Goal: Task Accomplishment & Management: Manage account settings

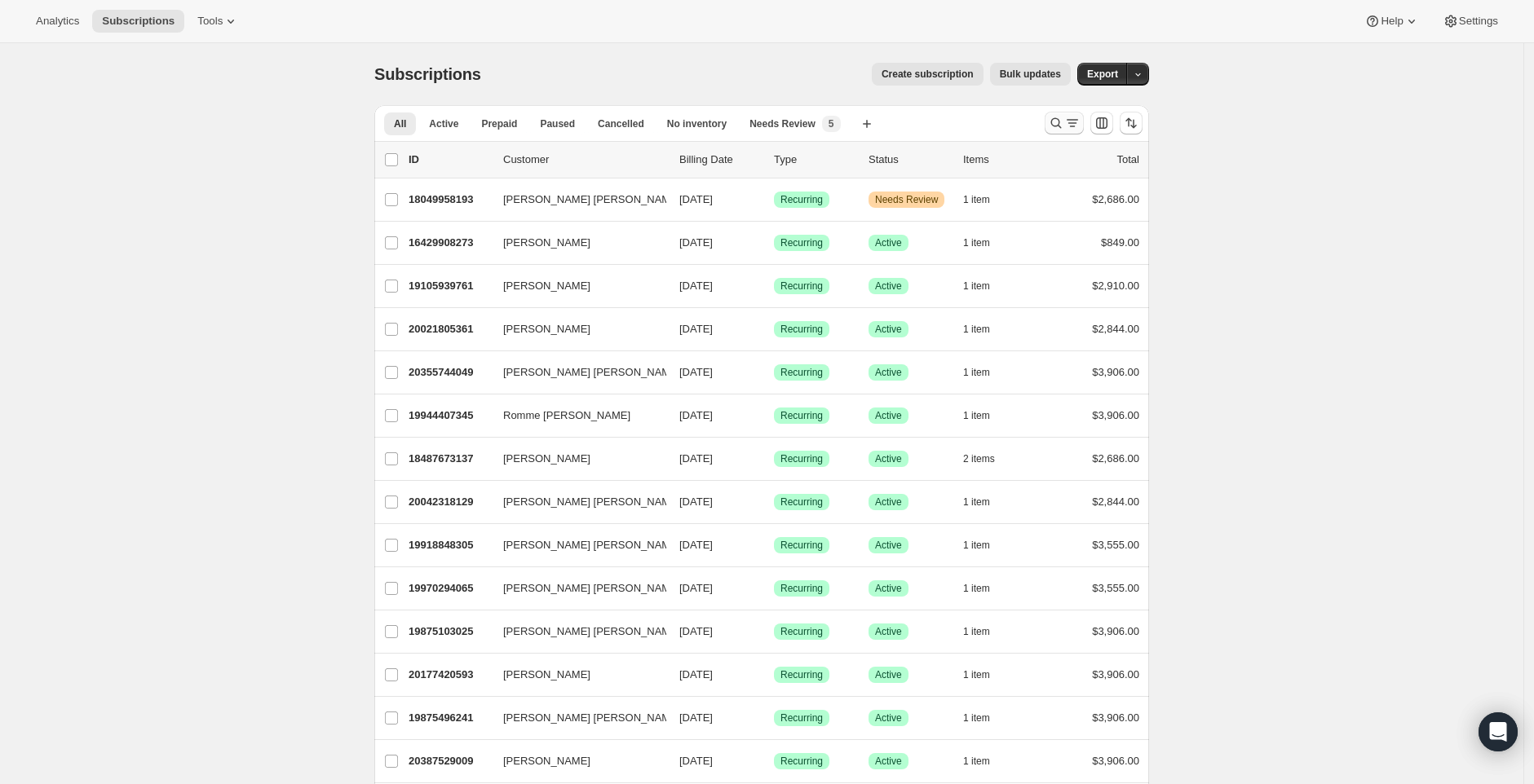
click at [1072, 117] on icon "Search and filter results" at bounding box center [1072, 122] width 17 height 16
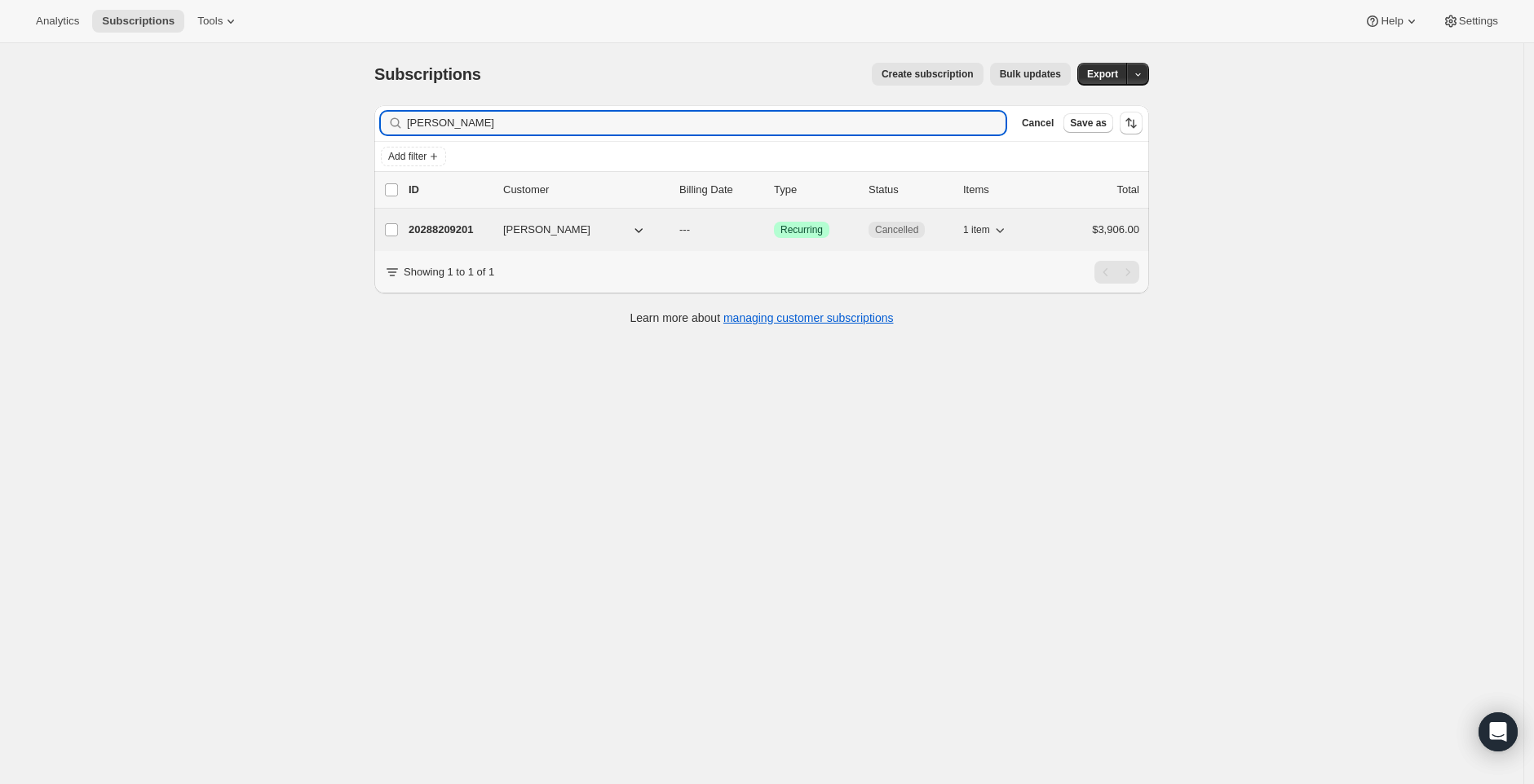
type input "[PERSON_NAME]"
click at [477, 232] on p "20288209201" at bounding box center [450, 230] width 82 height 16
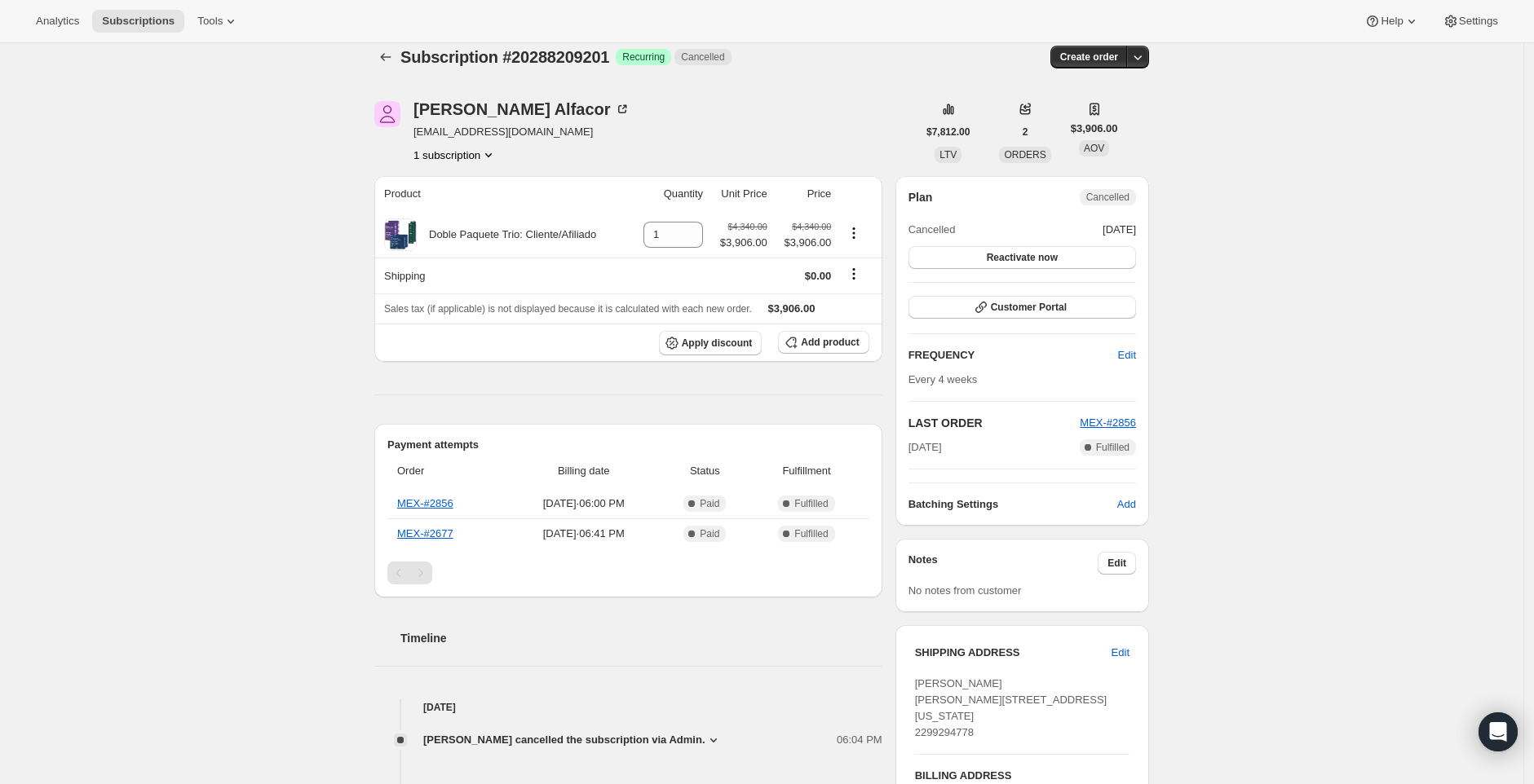
scroll to position [6, 0]
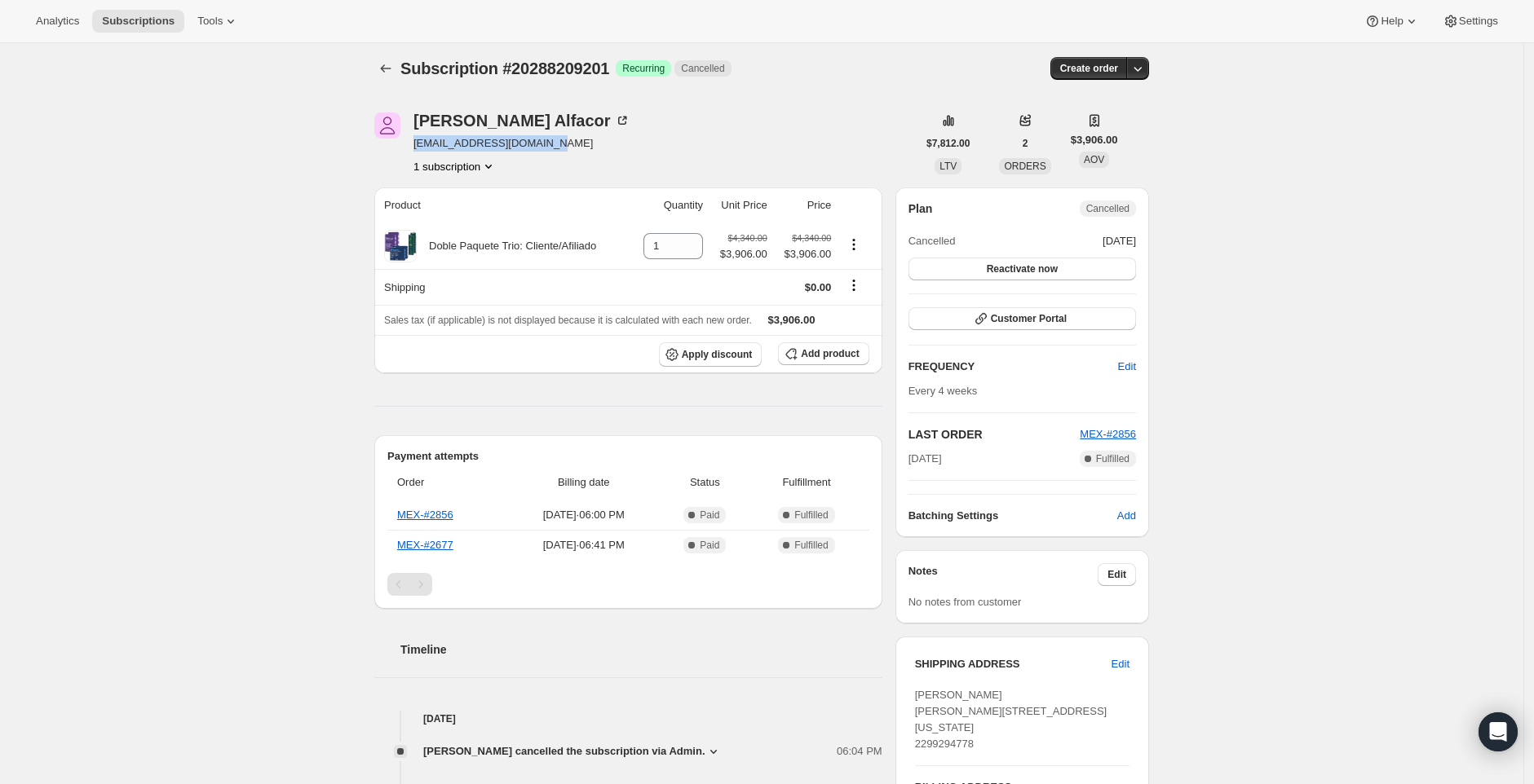
drag, startPoint x: 562, startPoint y: 141, endPoint x: 419, endPoint y: 142, distance: 143.0
click at [419, 142] on div "[PERSON_NAME] Alfacor [EMAIL_ADDRESS][DOMAIN_NAME] 1 subscription" at bounding box center [646, 144] width 543 height 62
click at [493, 378] on div "Product Quantity Unit Price Price Doble Paquete Trio: Cliente/Afiliado 1 $4,340…" at bounding box center [628, 625] width 508 height 875
